Goal: Task Accomplishment & Management: Complete application form

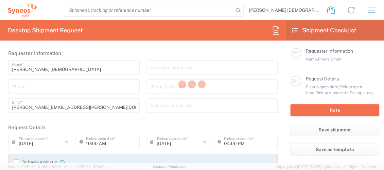
type input "[GEOGRAPHIC_DATA]"
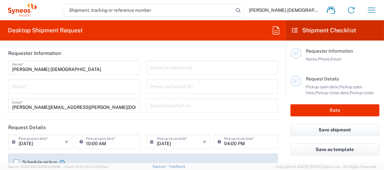
type input "Syneos Health Clinical [GEOGRAPHIC_DATA]"
type input "3229"
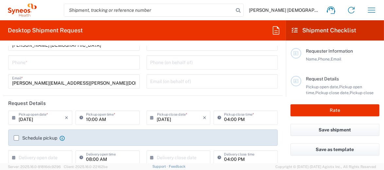
scroll to position [33, 0]
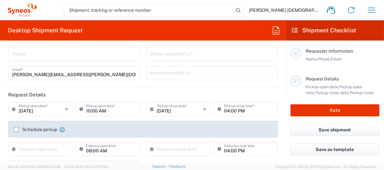
click at [249, 109] on input "04:00 PM" at bounding box center [249, 108] width 50 height 11
click at [251, 110] on input "04:00 PM" at bounding box center [249, 108] width 50 height 11
click at [226, 110] on input "04:00 PM" at bounding box center [249, 108] width 50 height 11
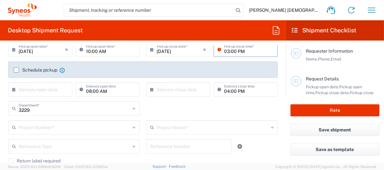
scroll to position [98, 0]
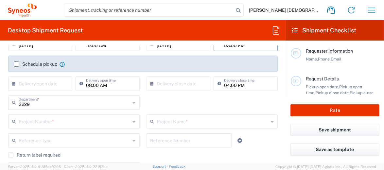
type input "03:00 PM"
click at [110, 122] on input "text" at bounding box center [75, 120] width 112 height 11
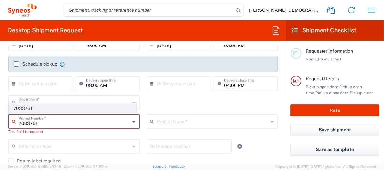
type input "7033761"
click at [30, 109] on span "7033761" at bounding box center [72, 108] width 127 height 10
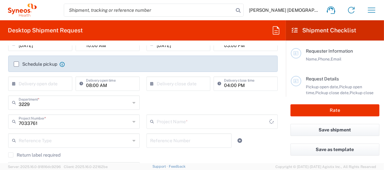
type input "Medac 7033761"
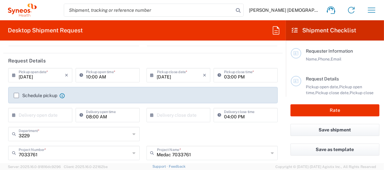
scroll to position [65, 0]
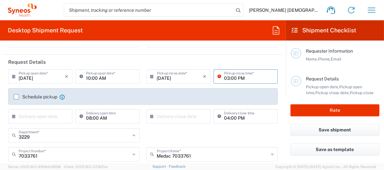
click at [224, 78] on input "03:00 PM" at bounding box center [249, 75] width 50 height 11
click at [226, 77] on input "03:00 PM" at bounding box center [249, 75] width 50 height 11
type input "02:00 PM"
click at [52, 116] on input "text" at bounding box center [42, 115] width 46 height 11
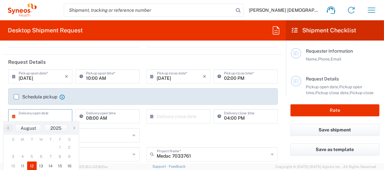
click at [31, 164] on span "12" at bounding box center [31, 165] width 9 height 9
type input "08/12/2025"
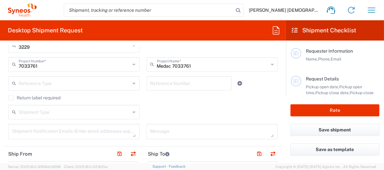
scroll to position [163, 0]
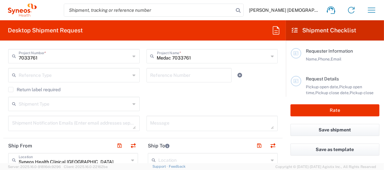
click at [133, 103] on icon at bounding box center [134, 104] width 3 height 10
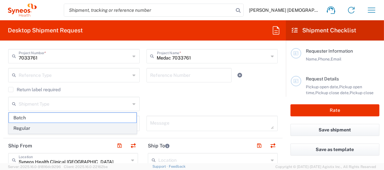
click at [25, 127] on span "Regular" at bounding box center [72, 128] width 127 height 10
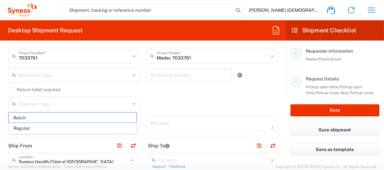
type input "Regular"
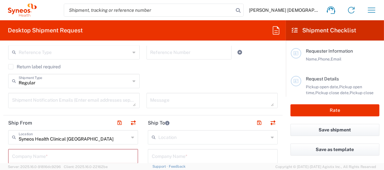
scroll to position [196, 0]
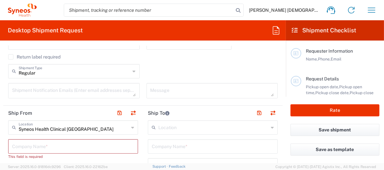
click at [131, 127] on icon at bounding box center [132, 127] width 3 height 10
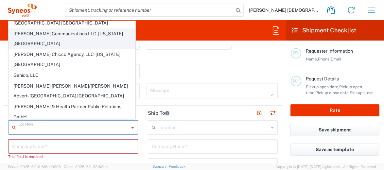
scroll to position [0, 0]
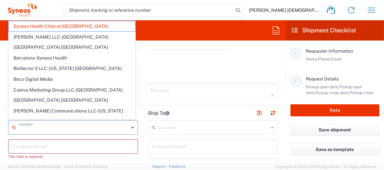
click at [55, 126] on input "text" at bounding box center [74, 126] width 110 height 11
click at [175, 129] on input "text" at bounding box center [213, 126] width 110 height 11
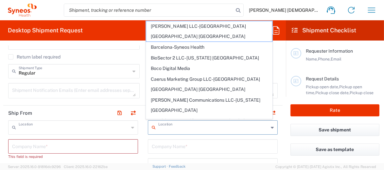
type input "Syneos Health Clinical Spain"
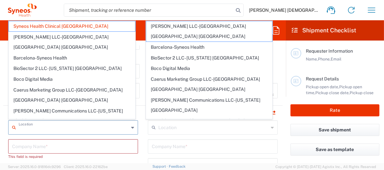
click at [69, 128] on input "text" at bounding box center [74, 126] width 110 height 11
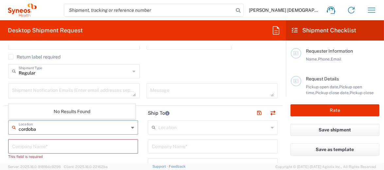
type input "cordoba"
click at [193, 127] on input "text" at bounding box center [213, 126] width 110 height 11
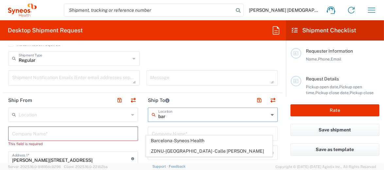
scroll to position [196, 0]
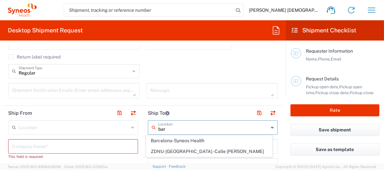
drag, startPoint x: 178, startPoint y: 128, endPoint x: 156, endPoint y: 128, distance: 22.9
click at [158, 128] on input "bar" at bounding box center [213, 126] width 110 height 11
type input "Barcelona"
click at [88, 126] on input "text" at bounding box center [74, 126] width 110 height 11
type input "Syneos Health Clinical Spain"
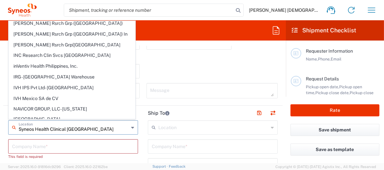
scroll to position [229, 0]
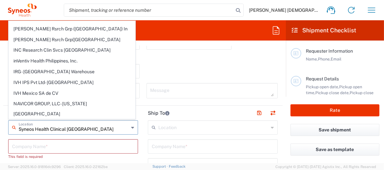
drag, startPoint x: 94, startPoint y: 129, endPoint x: 19, endPoint y: 124, distance: 75.0
click at [19, 124] on input "Syneos Health Clinical Spain" at bounding box center [74, 126] width 110 height 11
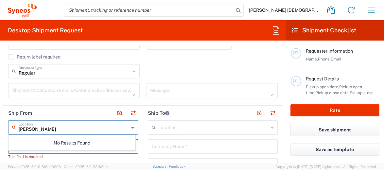
scroll to position [0, 0]
type input "m"
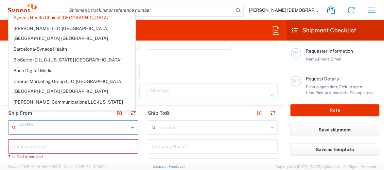
scroll to position [229, 0]
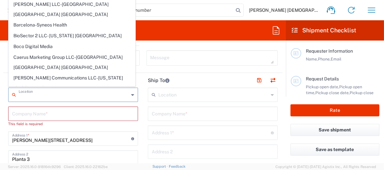
click at [69, 125] on div "This field is required" at bounding box center [73, 124] width 130 height 6
type input "Syneos Health Clinical Spain"
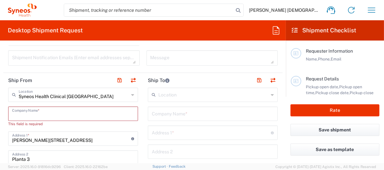
click at [60, 112] on input "text" at bounding box center [73, 113] width 122 height 11
click at [87, 96] on input "text" at bounding box center [74, 94] width 110 height 11
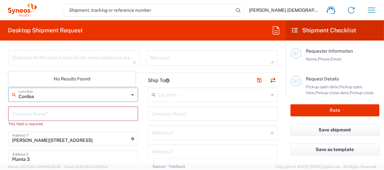
scroll to position [0, 0]
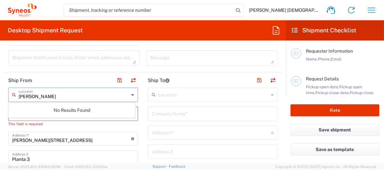
type input "Cordo"
